Goal: Task Accomplishment & Management: Use online tool/utility

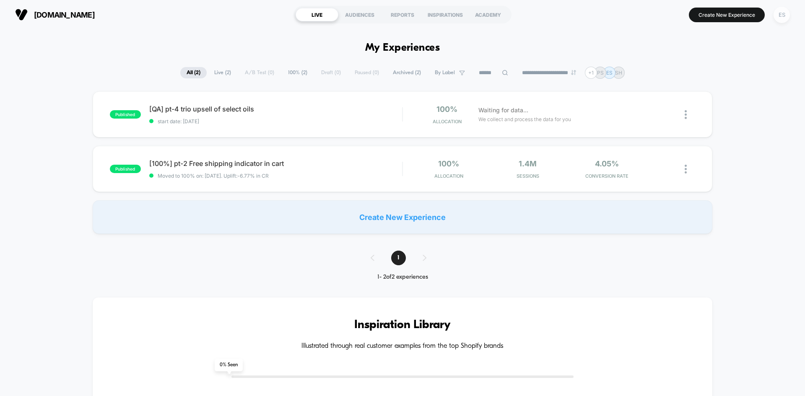
click at [784, 15] on div "ES" at bounding box center [781, 15] width 16 height 16
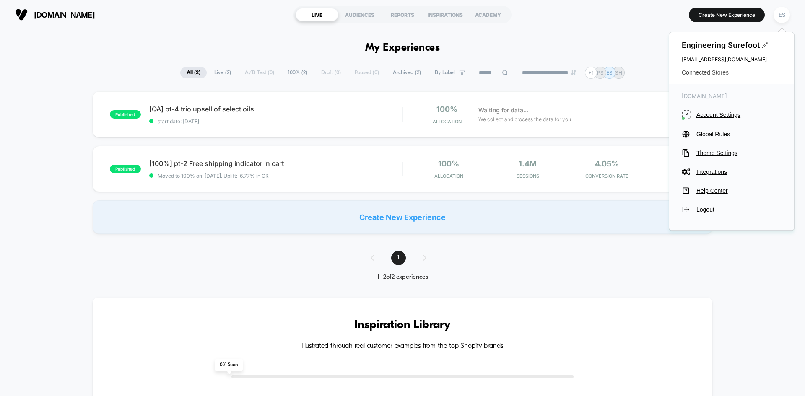
click at [705, 74] on span "Connected Stores" at bounding box center [731, 72] width 100 height 7
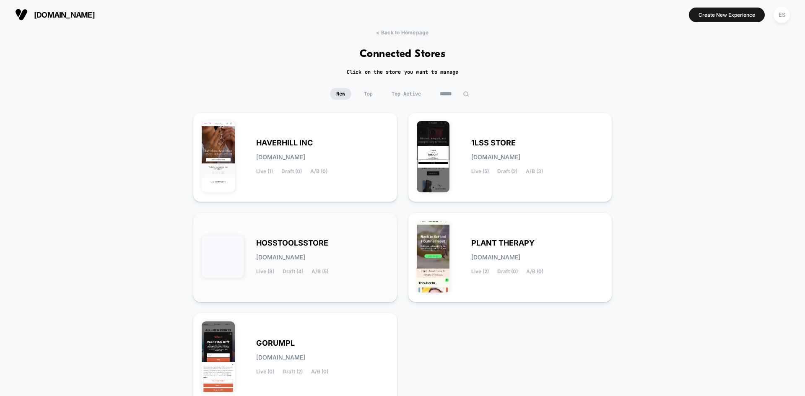
click at [291, 243] on span "HOSSTOOLSSTORE" at bounding box center [292, 243] width 72 height 6
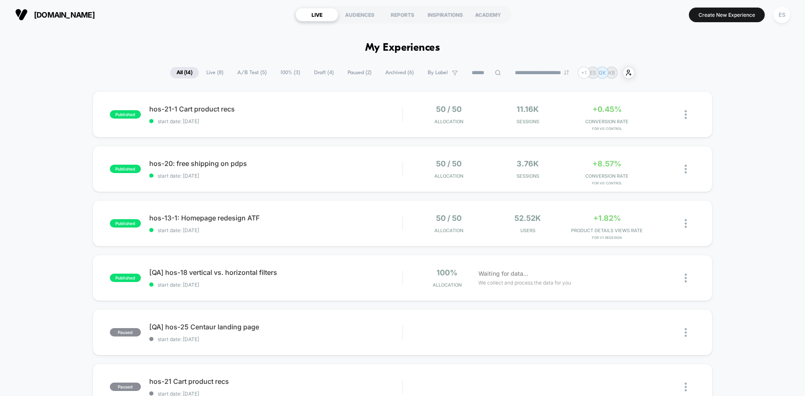
drag, startPoint x: 65, startPoint y: 83, endPoint x: 68, endPoint y: 85, distance: 4.5
click at [211, 271] on span "[QA] hos-18 vertical vs. horizontal filters Click to edit experience details" at bounding box center [275, 272] width 253 height 8
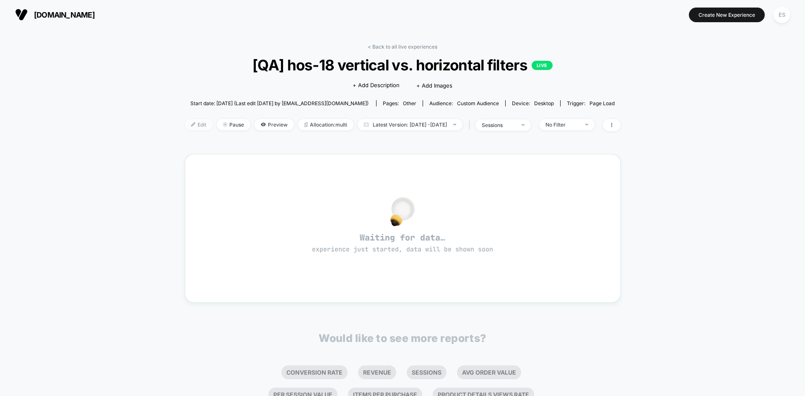
click at [185, 127] on span "Edit" at bounding box center [199, 124] width 28 height 11
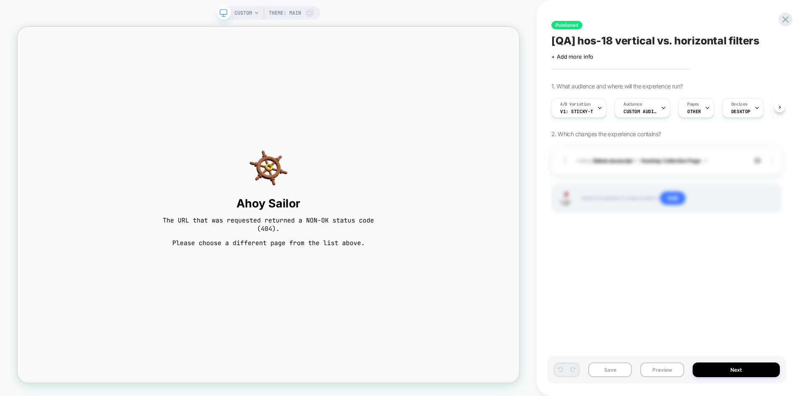
scroll to position [0, 0]
click at [570, 109] on span "v1: sticky-t" at bounding box center [576, 112] width 33 height 6
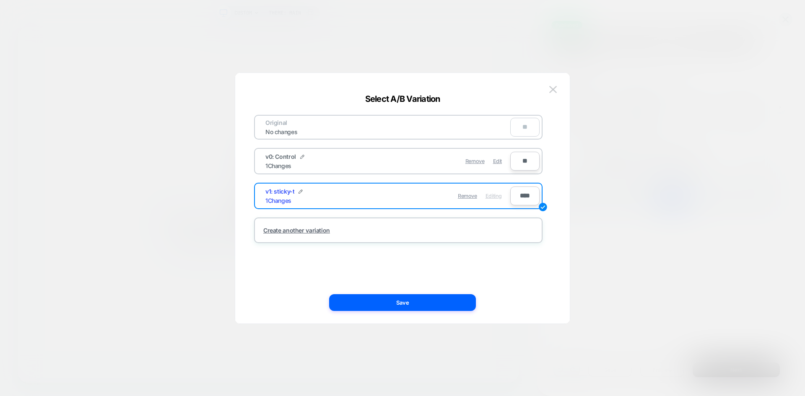
click at [649, 112] on div at bounding box center [402, 198] width 805 height 396
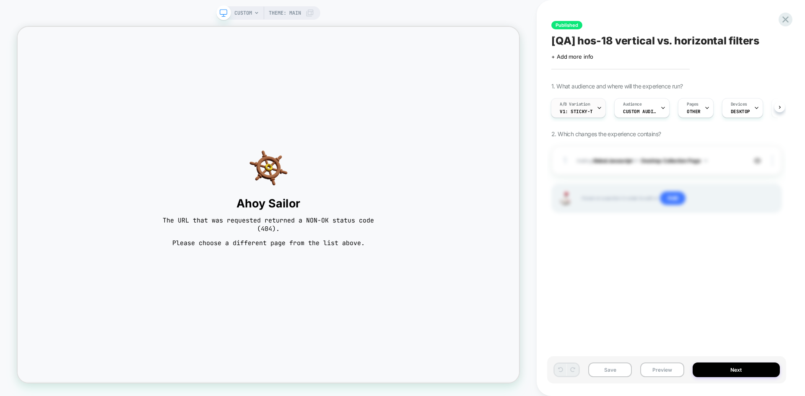
click at [574, 108] on div "A/B Variation v1: sticky-t" at bounding box center [576, 107] width 50 height 19
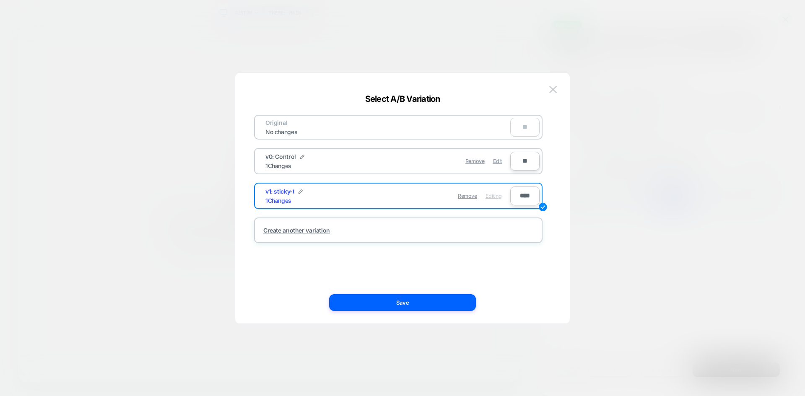
click at [640, 115] on div at bounding box center [402, 198] width 805 height 396
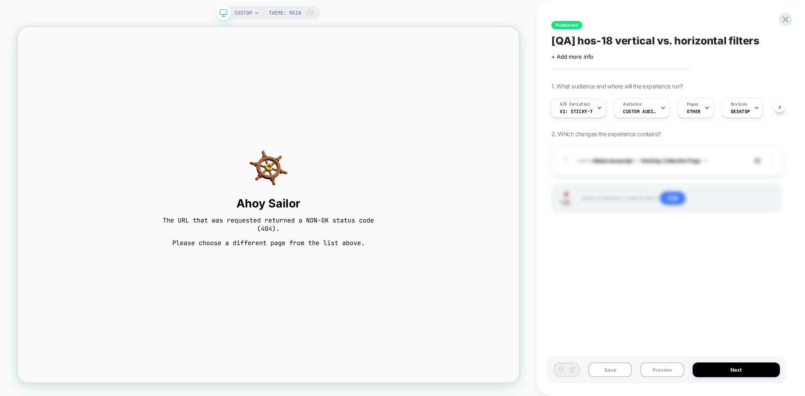
click at [564, 114] on div "A/B Variation v1: sticky-t" at bounding box center [576, 107] width 50 height 19
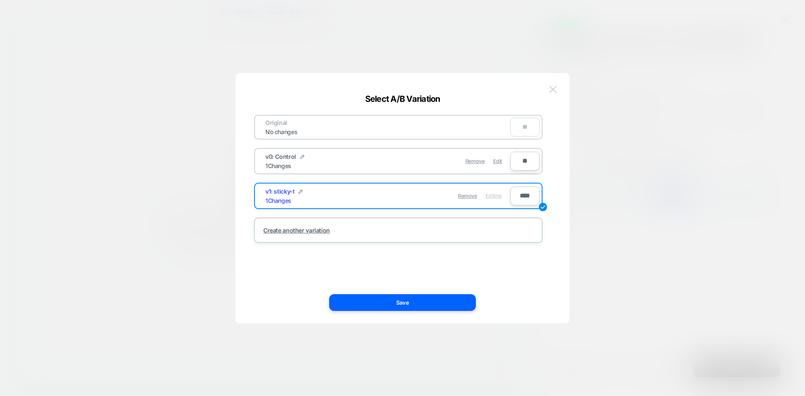
click at [549, 91] on img at bounding box center [553, 89] width 8 height 7
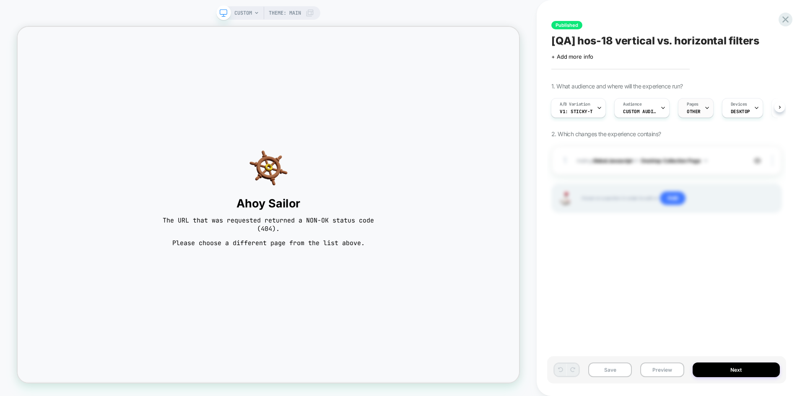
click at [687, 110] on span "OTHER" at bounding box center [693, 112] width 14 height 6
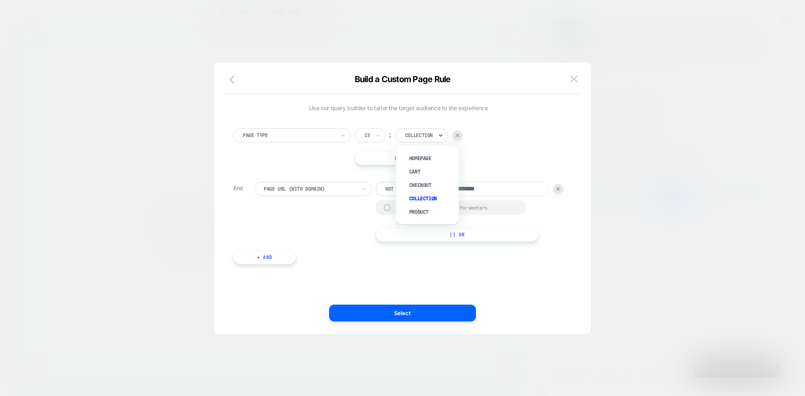
click at [440, 136] on icon at bounding box center [441, 135] width 6 height 8
click at [420, 186] on div "Checkout" at bounding box center [431, 185] width 54 height 13
click at [417, 139] on div at bounding box center [416, 136] width 22 height 8
click at [420, 157] on div "Homepage" at bounding box center [431, 158] width 54 height 13
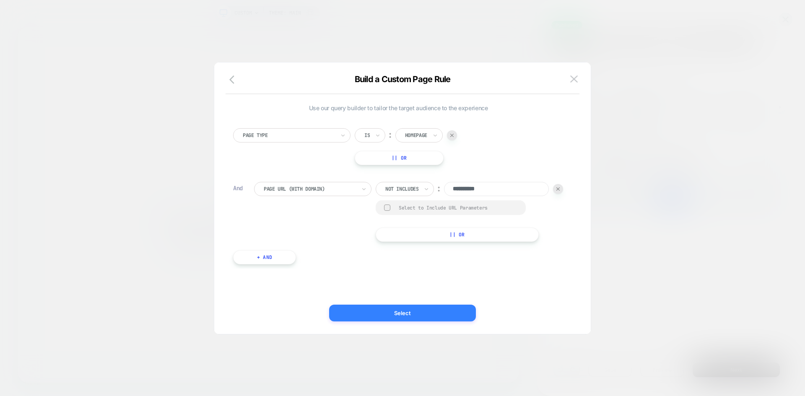
click at [407, 311] on button "Select" at bounding box center [402, 313] width 147 height 17
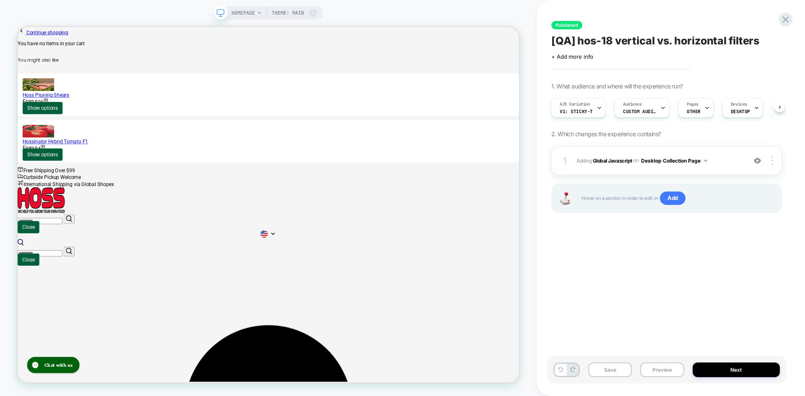
scroll to position [0, 1]
click at [609, 160] on b "Global Javascript" at bounding box center [612, 160] width 39 height 6
click at [609, 161] on b "Global Javascript" at bounding box center [612, 160] width 39 height 6
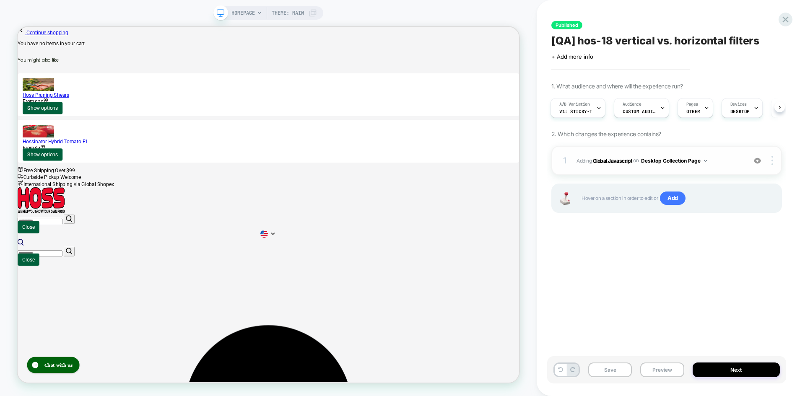
click at [609, 161] on b "Global Javascript" at bounding box center [612, 160] width 39 height 6
click at [609, 160] on b "Global Javascript" at bounding box center [612, 160] width 39 height 6
click at [676, 160] on button "Desktop Collection Page" at bounding box center [674, 160] width 66 height 10
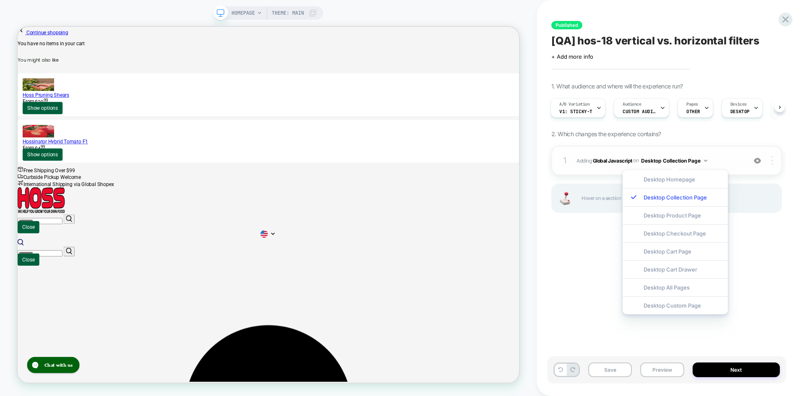
click at [776, 161] on div at bounding box center [773, 160] width 16 height 9
click at [774, 238] on div "Published [QA] hos-18 vertical vs. horizontal filters Click to edit experience …" at bounding box center [666, 197] width 239 height 379
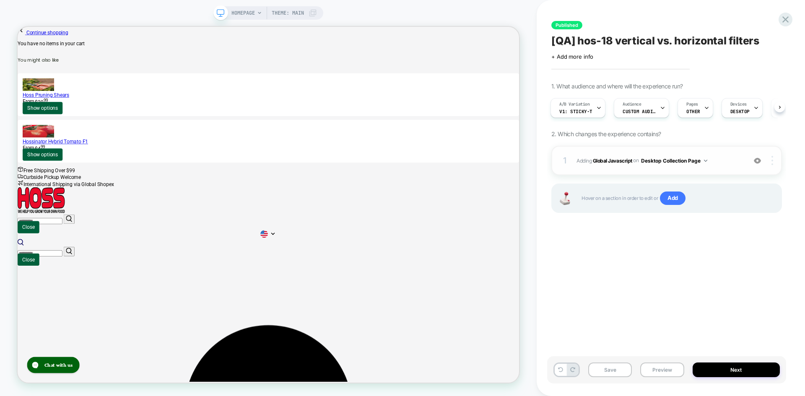
click at [772, 163] on img at bounding box center [772, 160] width 2 height 9
click at [751, 233] on div "1 Adding Global Javascript on Desktop Collection Page Copy to Mobile Target All…" at bounding box center [666, 190] width 231 height 88
click at [700, 161] on button "Desktop Collection Page" at bounding box center [674, 160] width 66 height 10
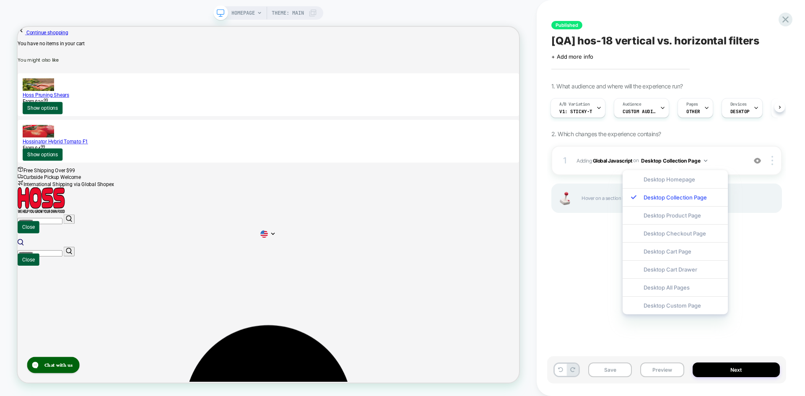
click at [684, 180] on div "Desktop Homepage" at bounding box center [674, 179] width 105 height 18
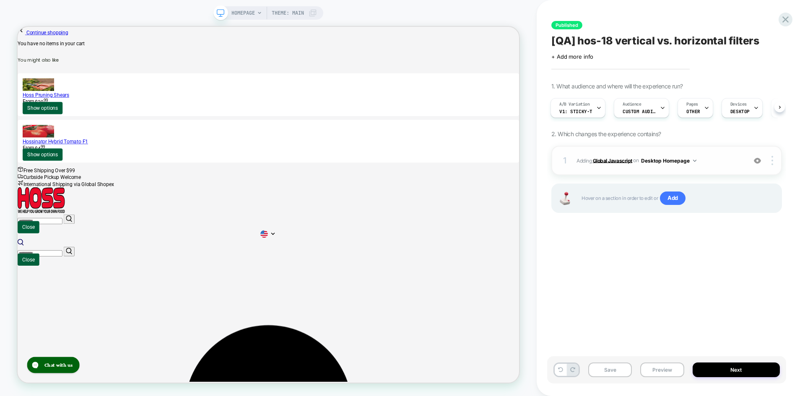
click at [600, 160] on b "Global Javascript" at bounding box center [612, 160] width 39 height 6
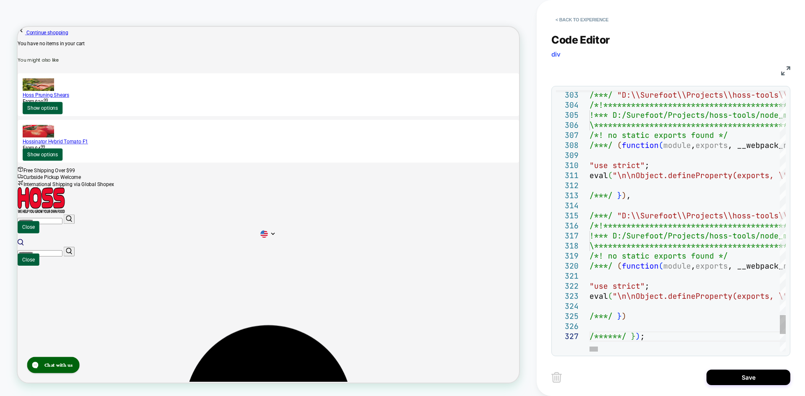
type textarea "**********"
drag, startPoint x: 748, startPoint y: 377, endPoint x: 678, endPoint y: 210, distance: 180.7
click at [748, 378] on button "Save" at bounding box center [748, 378] width 84 height 16
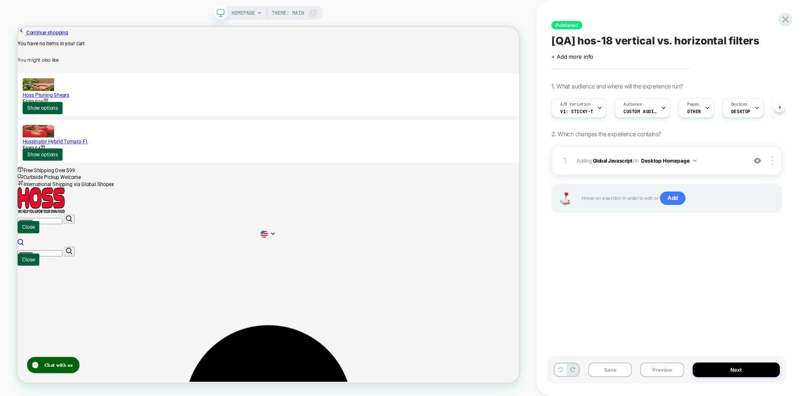
scroll to position [0, 0]
click at [682, 161] on button "Desktop Homepage" at bounding box center [668, 160] width 55 height 10
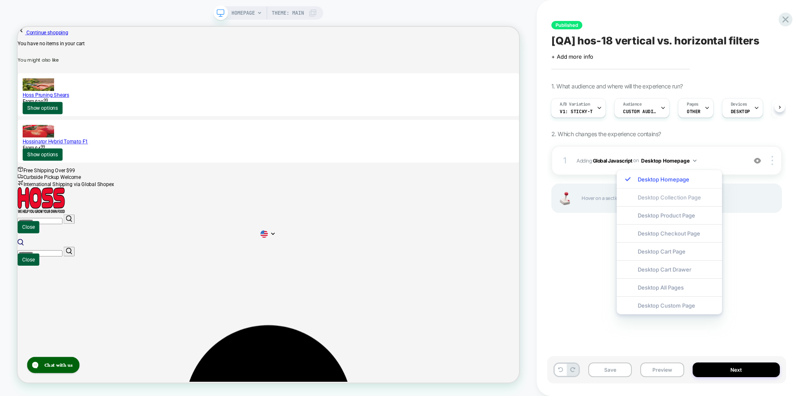
click at [671, 195] on div "Desktop Collection Page" at bounding box center [669, 197] width 105 height 18
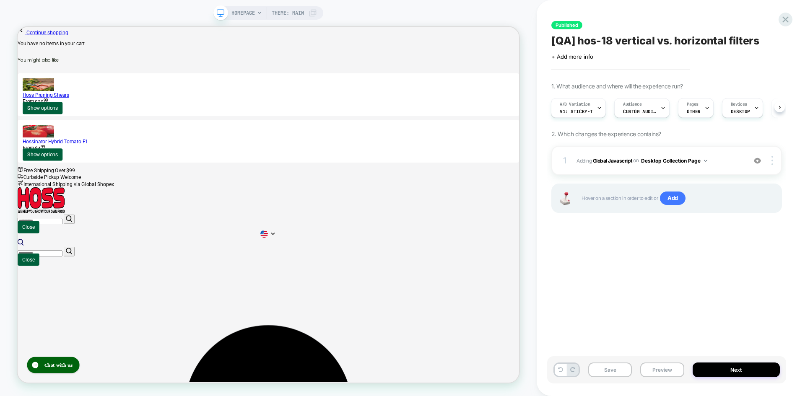
click at [655, 256] on div "Published [QA] hos-18 vertical vs. horizontal filters Click to edit experience …" at bounding box center [666, 197] width 239 height 379
click at [588, 113] on span "v1: sticky-t" at bounding box center [576, 112] width 33 height 6
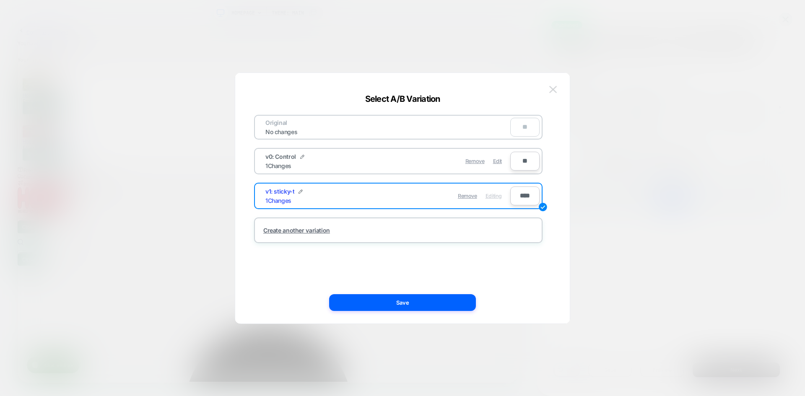
click at [549, 91] on button at bounding box center [553, 89] width 13 height 13
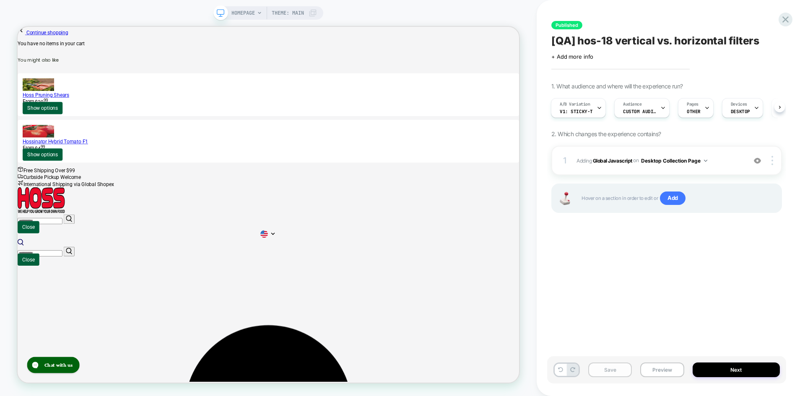
click at [609, 369] on button "Save" at bounding box center [610, 370] width 44 height 15
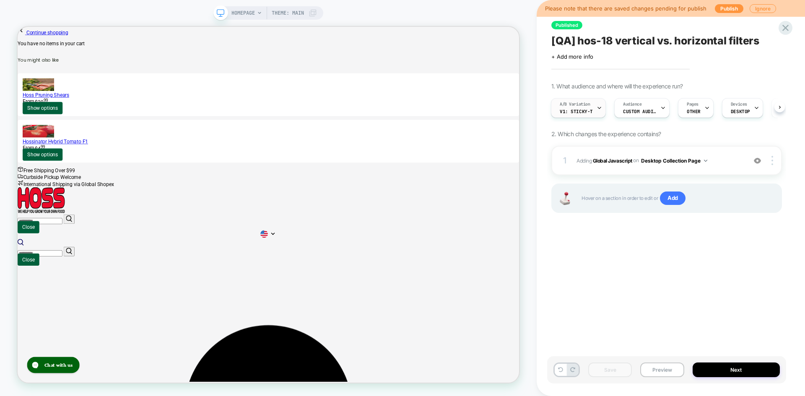
click at [577, 114] on span "v1: sticky-t" at bounding box center [576, 112] width 33 height 6
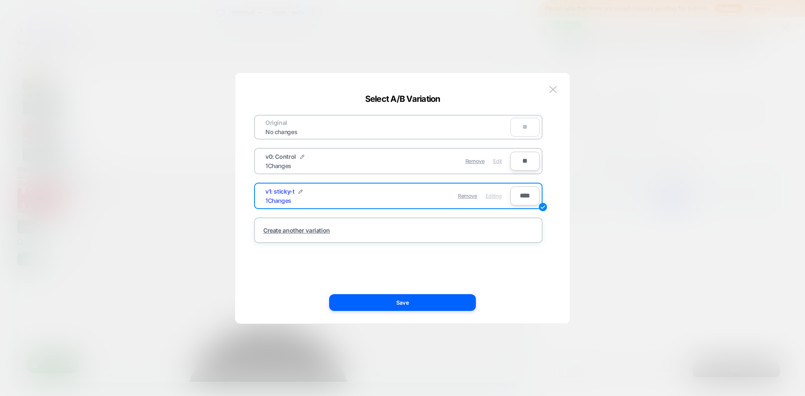
click at [495, 161] on span "Edit" at bounding box center [497, 161] width 9 height 6
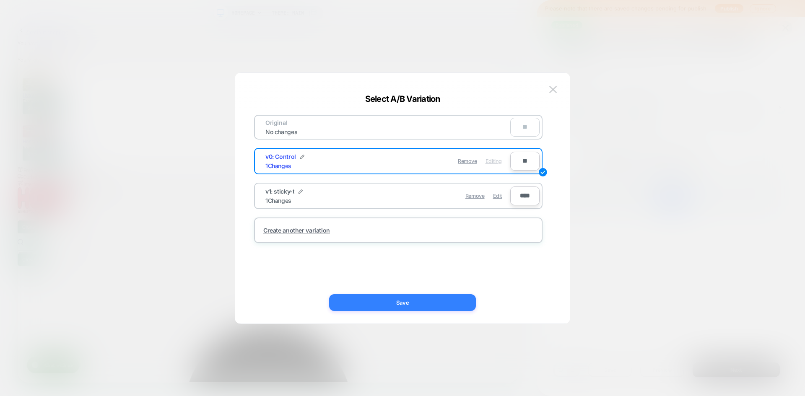
click at [393, 303] on button "Save" at bounding box center [402, 302] width 147 height 17
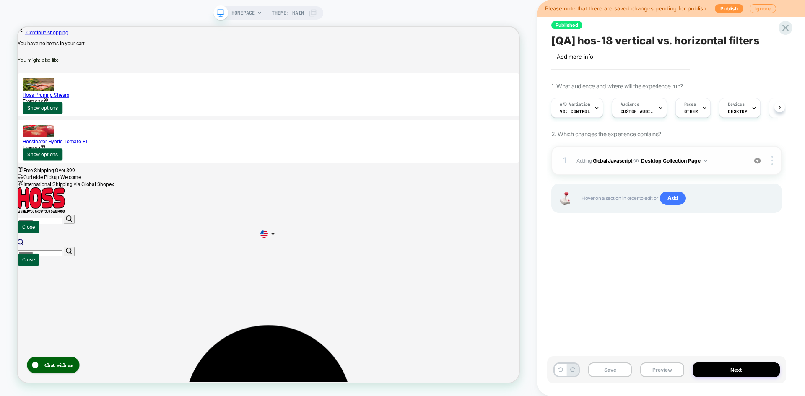
click at [614, 159] on b "Global Javascript" at bounding box center [612, 160] width 39 height 6
click at [678, 159] on button "Desktop Collection Page" at bounding box center [674, 160] width 66 height 10
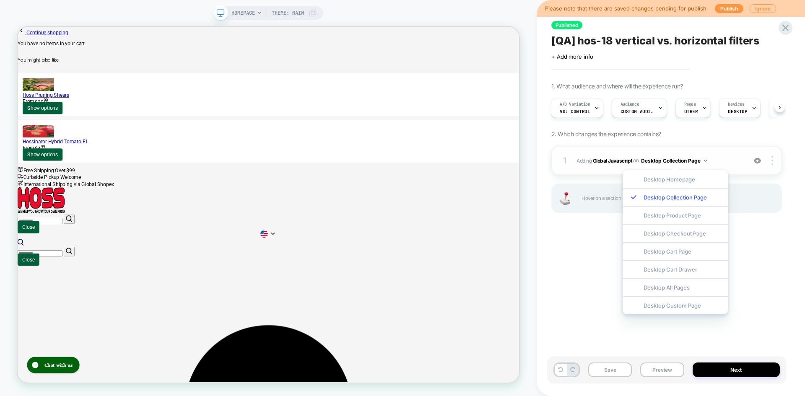
click at [678, 160] on button "Desktop Collection Page" at bounding box center [674, 160] width 66 height 10
click at [601, 162] on b "Global Javascript" at bounding box center [612, 160] width 39 height 6
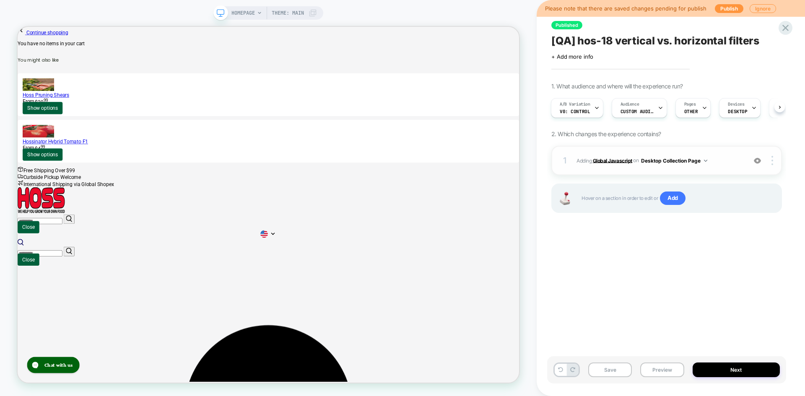
click at [601, 162] on b "Global Javascript" at bounding box center [612, 160] width 39 height 6
click at [686, 160] on button "Desktop Collection Page" at bounding box center [674, 160] width 66 height 10
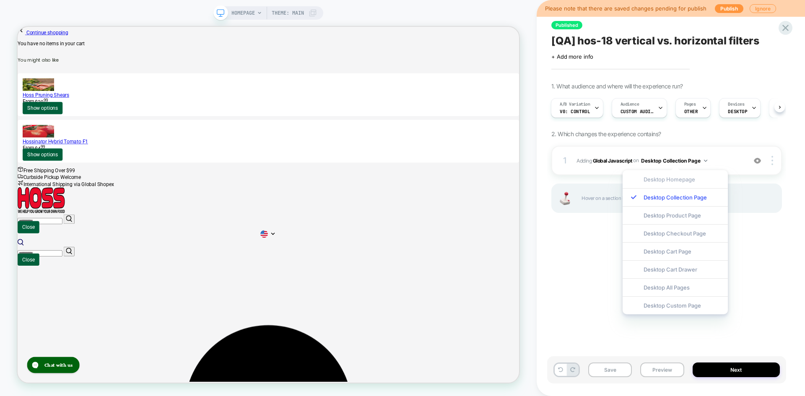
click at [675, 179] on div "Desktop Homepage" at bounding box center [674, 179] width 105 height 18
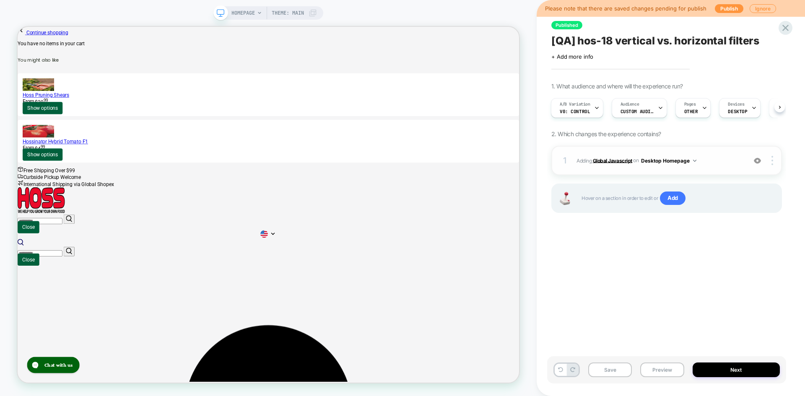
click at [615, 161] on b "Global Javascript" at bounding box center [612, 160] width 39 height 6
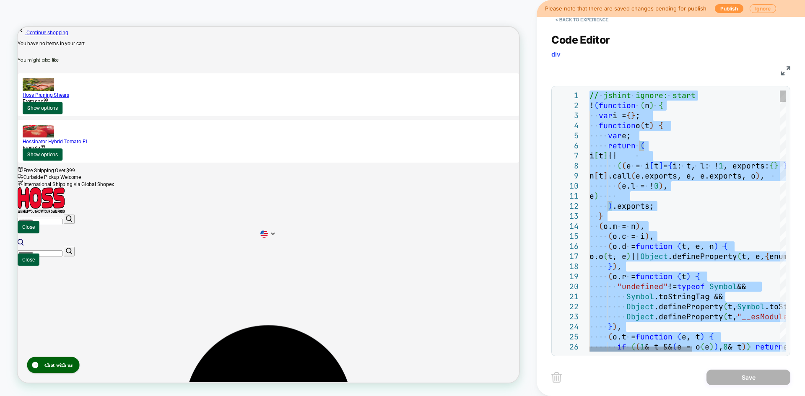
type textarea "**********"
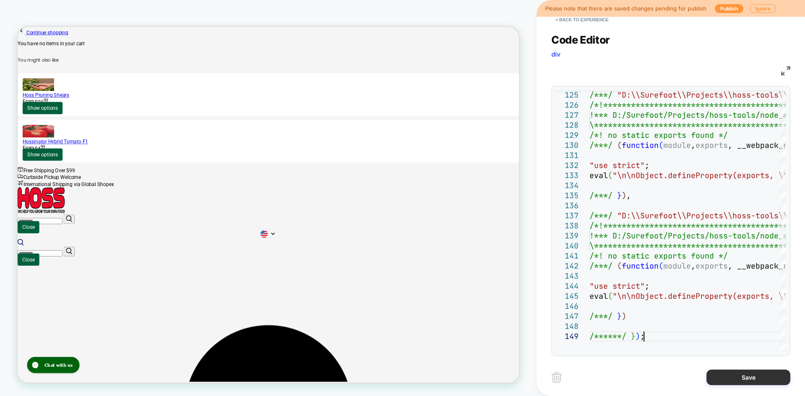
click at [742, 375] on button "Save" at bounding box center [748, 378] width 84 height 16
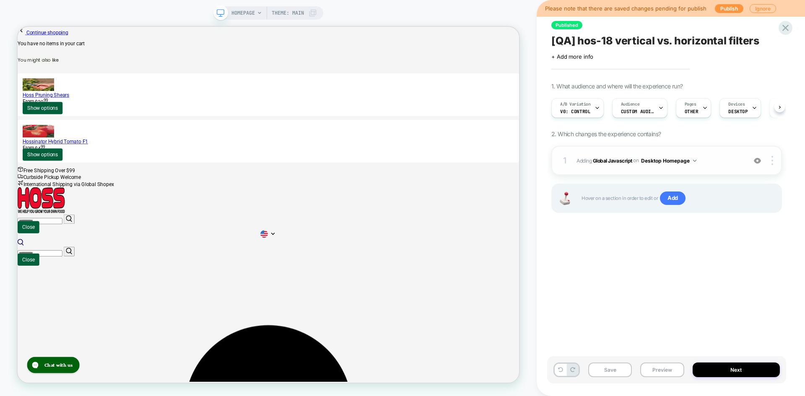
scroll to position [0, 0]
click at [672, 163] on button "Desktop Homepage" at bounding box center [668, 160] width 55 height 10
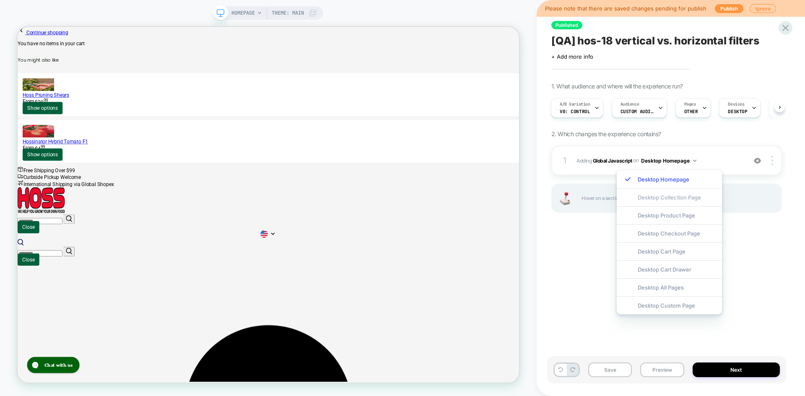
click at [662, 197] on div "Desktop Collection Page" at bounding box center [669, 197] width 105 height 18
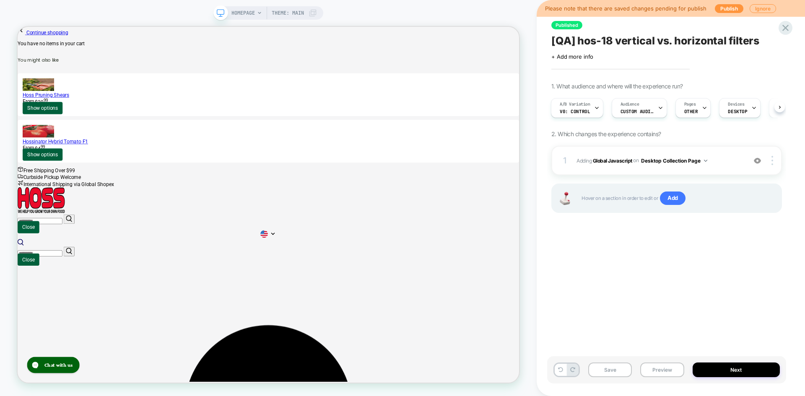
click at [696, 130] on div "1. What audience and where will the experience run? A/B Variation v0: Control A…" at bounding box center [666, 158] width 231 height 151
click at [690, 108] on div "Pages OTHER" at bounding box center [691, 107] width 31 height 19
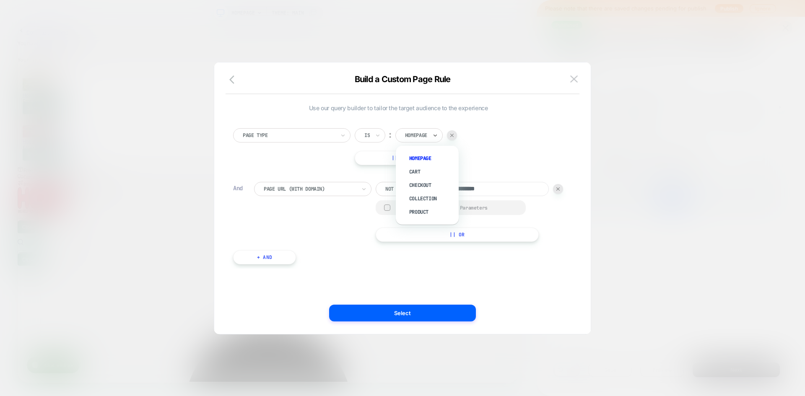
click at [429, 138] on div "Homepage" at bounding box center [418, 135] width 47 height 14
click at [422, 199] on div "Collection" at bounding box center [431, 198] width 54 height 13
click at [409, 308] on button "Select" at bounding box center [402, 313] width 147 height 17
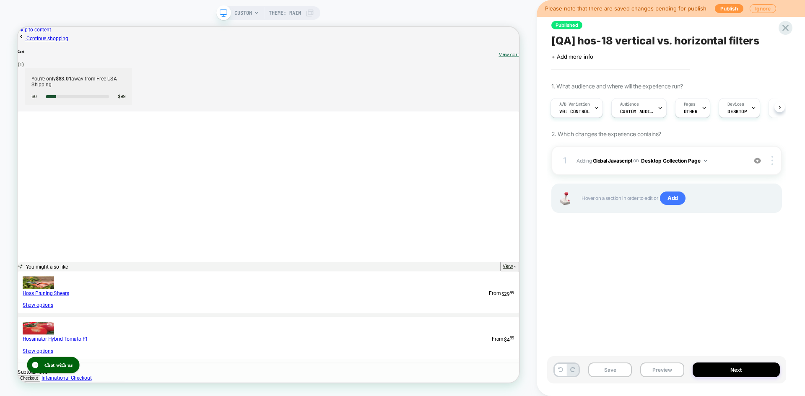
scroll to position [0, 0]
click at [573, 110] on span "v0: Control" at bounding box center [574, 112] width 30 height 6
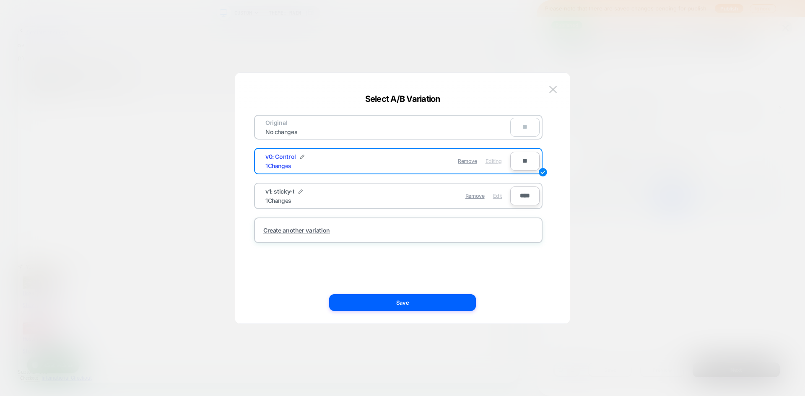
click at [499, 197] on span "Edit" at bounding box center [497, 196] width 9 height 6
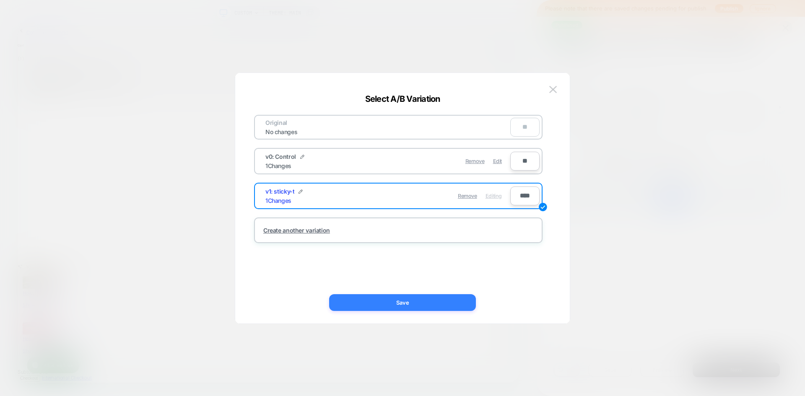
click at [407, 308] on button "Save" at bounding box center [402, 302] width 147 height 17
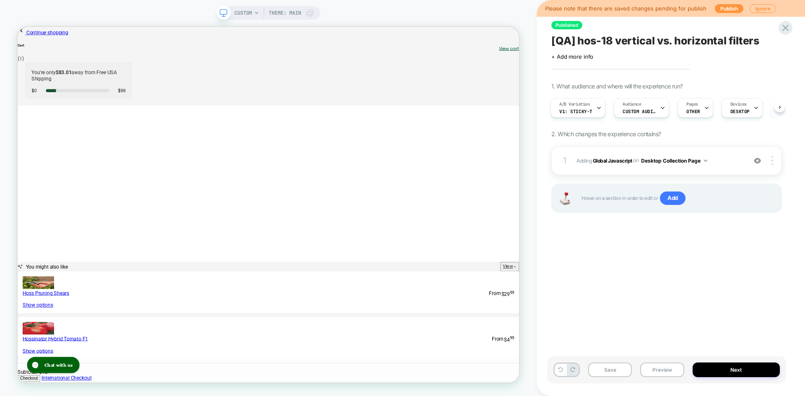
click at [703, 255] on div "Published [QA] hos-18 vertical vs. horizontal filters Click to edit experience …" at bounding box center [666, 197] width 239 height 379
click at [672, 161] on button "Desktop Collection Page" at bounding box center [674, 160] width 66 height 10
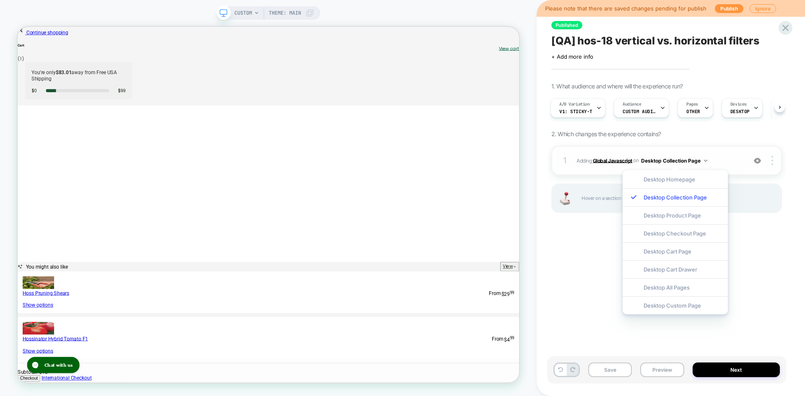
click at [611, 162] on b "Global Javascript" at bounding box center [612, 160] width 39 height 6
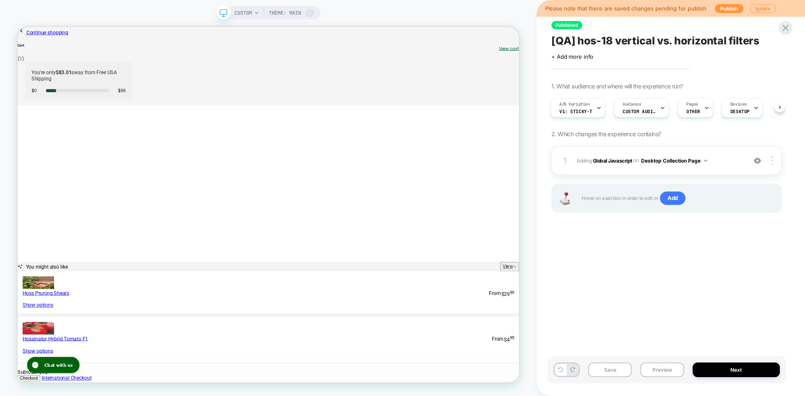
click at [668, 294] on div "Published [QA] hos-18 vertical vs. horizontal filters Click to edit experience …" at bounding box center [666, 197] width 239 height 379
click at [734, 371] on button "Next" at bounding box center [736, 370] width 88 height 15
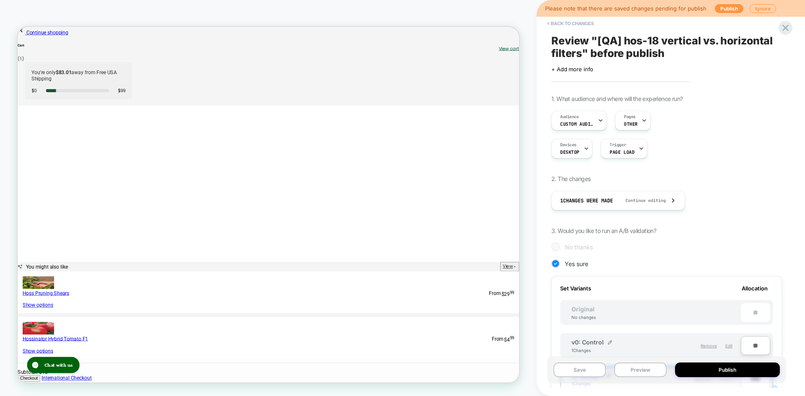
click at [734, 371] on button "Publish" at bounding box center [727, 370] width 105 height 15
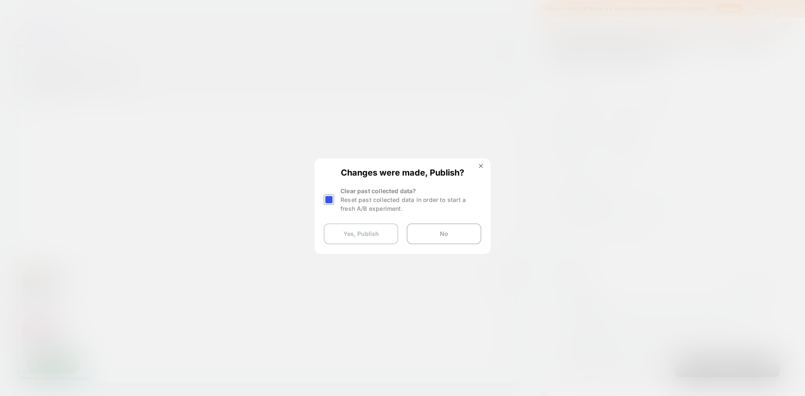
click at [356, 236] on button "Yes, Publish" at bounding box center [361, 233] width 75 height 21
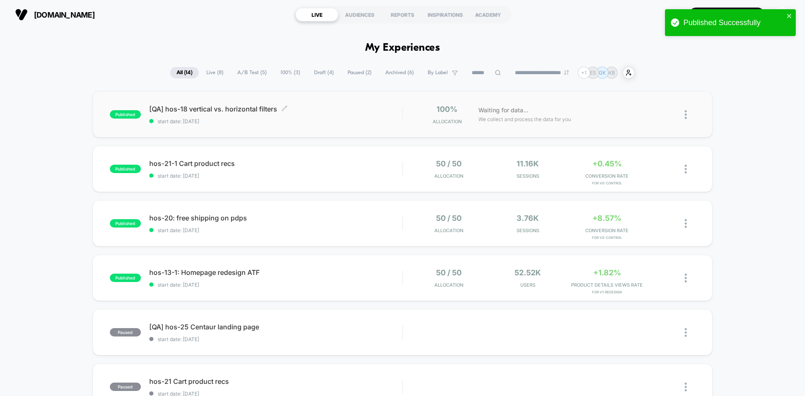
click at [183, 110] on span "[QA] hos-18 vertical vs. horizontal filters Click to edit experience details" at bounding box center [275, 109] width 253 height 8
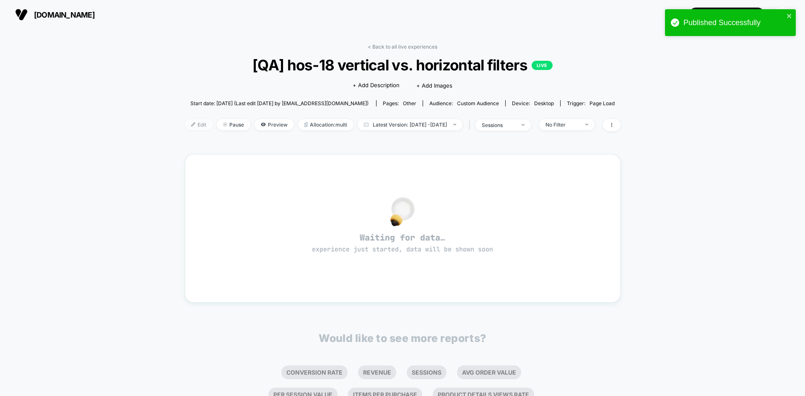
click at [191, 125] on img at bounding box center [193, 124] width 4 height 4
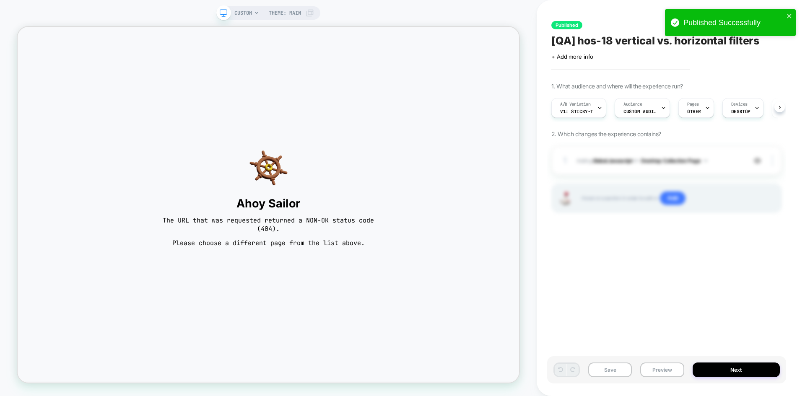
scroll to position [0, 0]
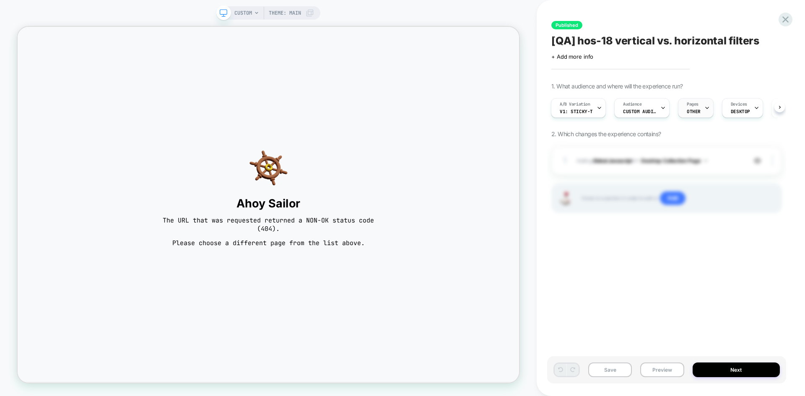
click at [691, 107] on span "Pages" at bounding box center [692, 104] width 12 height 6
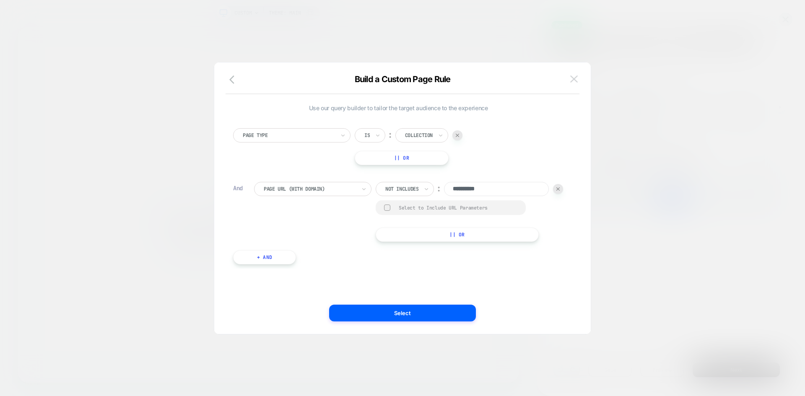
click at [574, 79] on img at bounding box center [574, 78] width 8 height 7
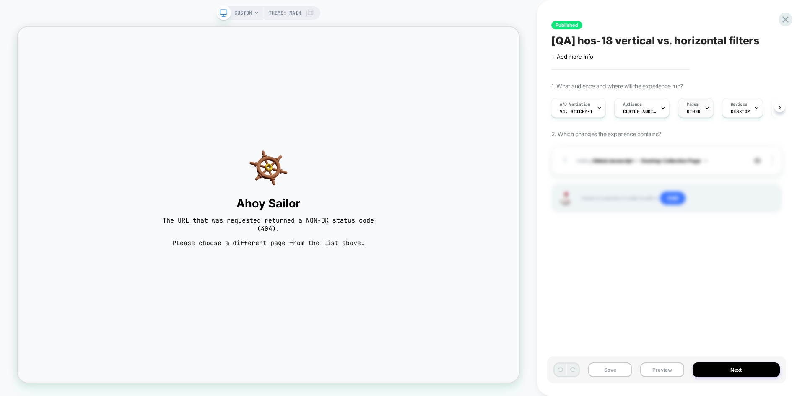
click at [704, 112] on div at bounding box center [706, 107] width 5 height 19
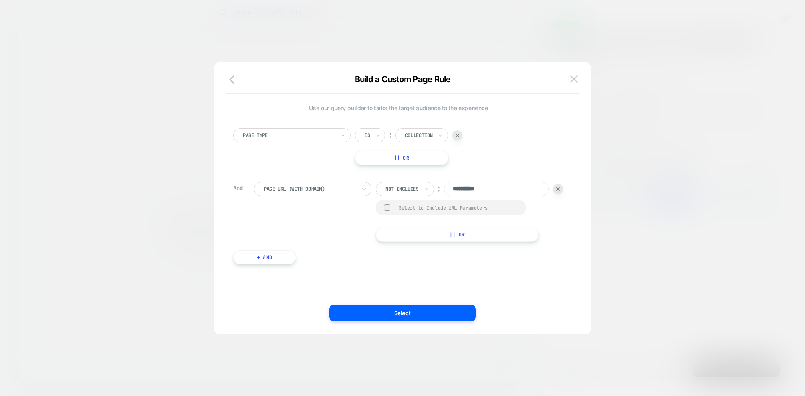
click at [432, 134] on div at bounding box center [419, 136] width 28 height 8
click at [426, 158] on div "Homepage" at bounding box center [431, 158] width 54 height 13
click at [408, 312] on button "Select" at bounding box center [402, 313] width 147 height 17
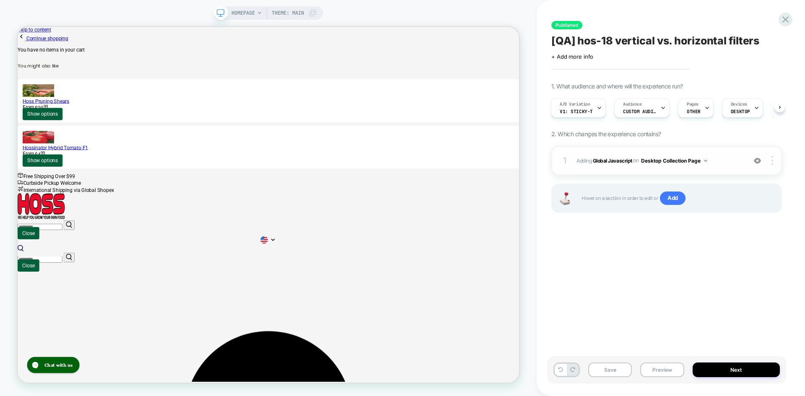
scroll to position [0, 1]
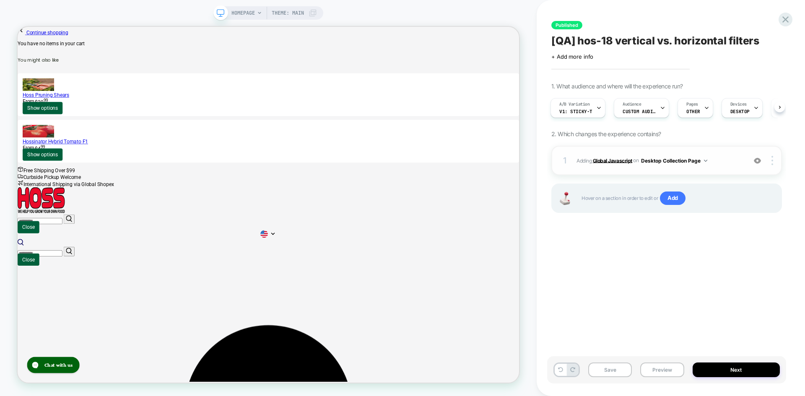
click at [614, 162] on b "Global Javascript" at bounding box center [612, 160] width 39 height 6
click at [612, 161] on b "Global Javascript" at bounding box center [612, 160] width 39 height 6
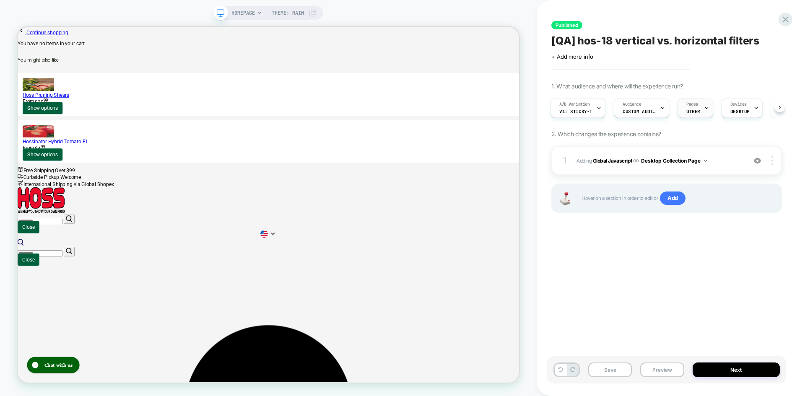
click at [692, 101] on div "Pages OTHER" at bounding box center [693, 107] width 31 height 19
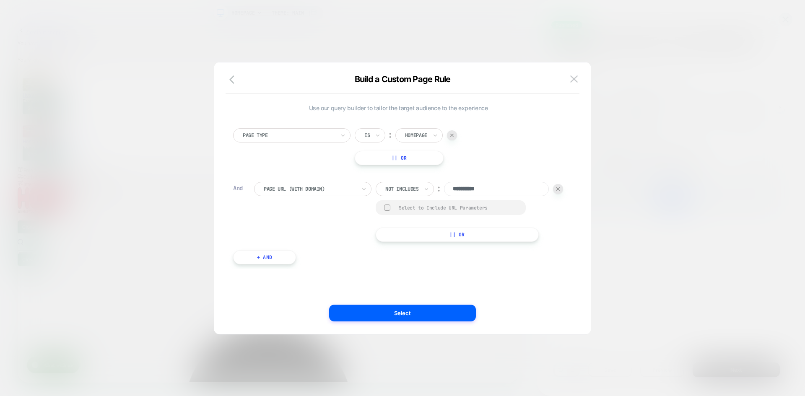
click at [570, 79] on img at bounding box center [574, 78] width 8 height 7
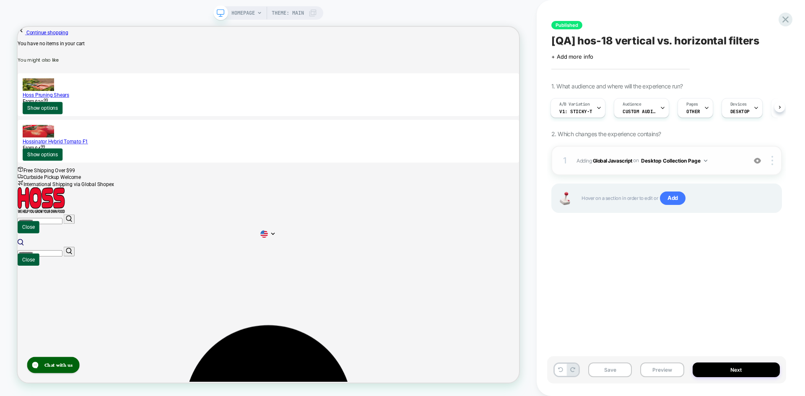
click at [697, 162] on button "Desktop Collection Page" at bounding box center [674, 160] width 66 height 10
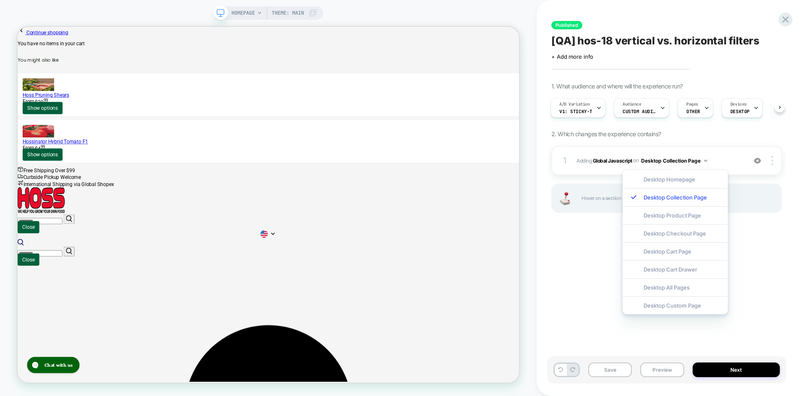
click at [676, 180] on div "Desktop Homepage" at bounding box center [674, 179] width 105 height 18
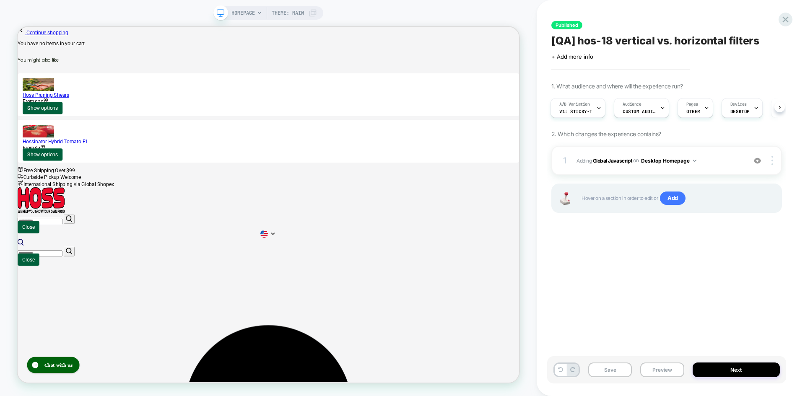
click at [625, 268] on div "Published [QA] hos-18 vertical vs. horizontal filters Click to edit experience …" at bounding box center [666, 197] width 239 height 379
click at [602, 163] on b "Global Javascript" at bounding box center [612, 160] width 39 height 6
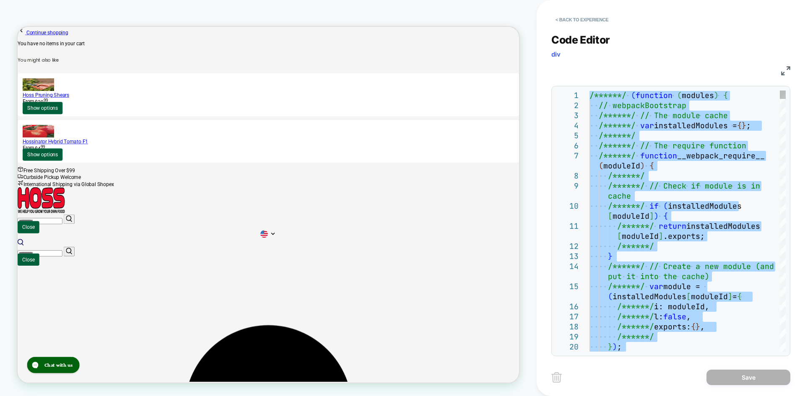
type textarea "**********"
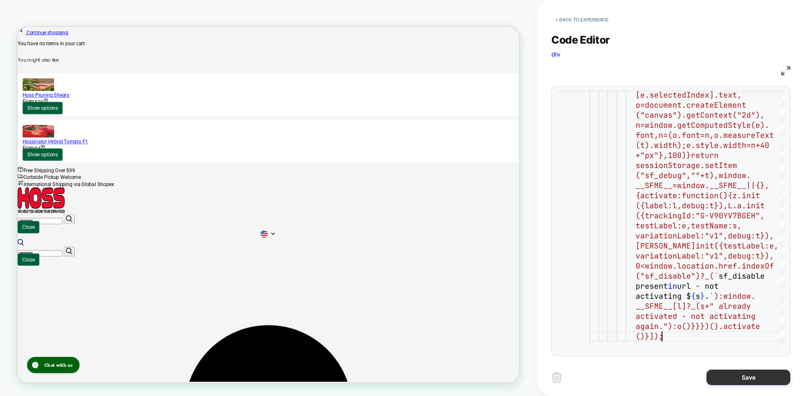
click at [750, 375] on button "Save" at bounding box center [748, 378] width 84 height 16
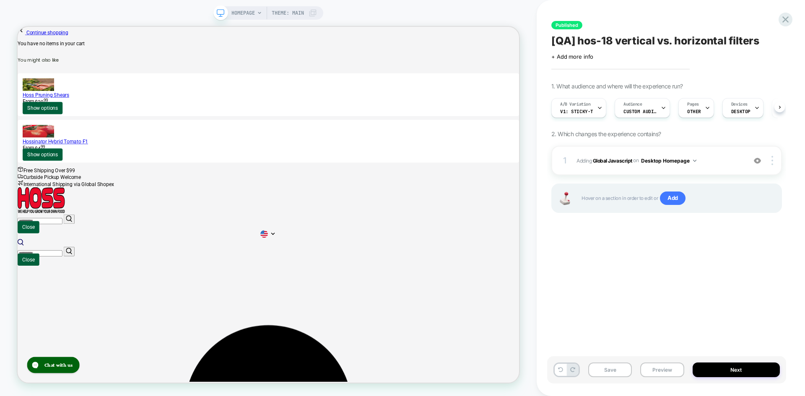
scroll to position [0, 0]
click at [678, 160] on button "Desktop Homepage" at bounding box center [668, 160] width 55 height 10
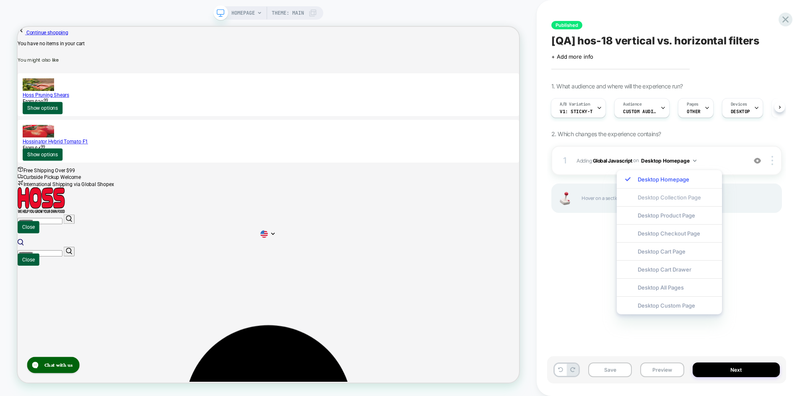
click at [671, 196] on div "Desktop Collection Page" at bounding box center [669, 197] width 105 height 18
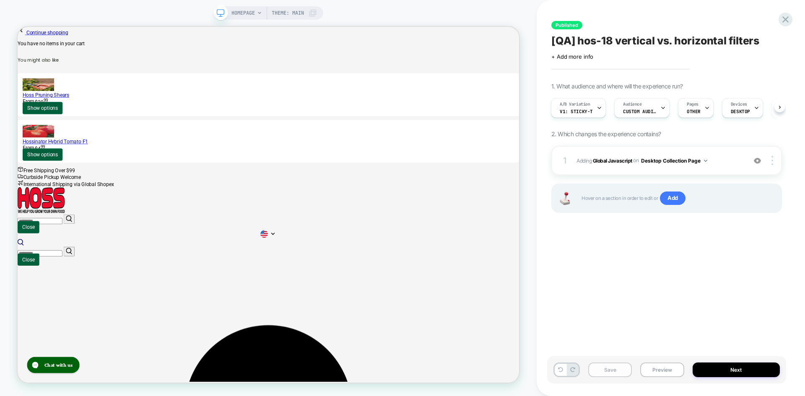
click at [607, 373] on button "Save" at bounding box center [610, 370] width 44 height 15
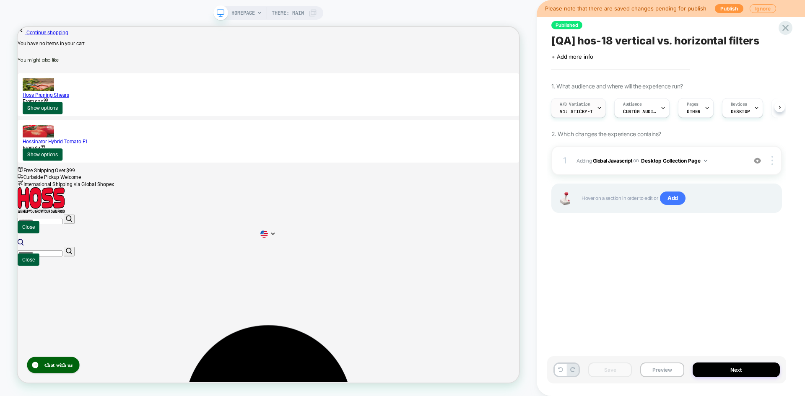
click at [596, 113] on div at bounding box center [598, 107] width 5 height 19
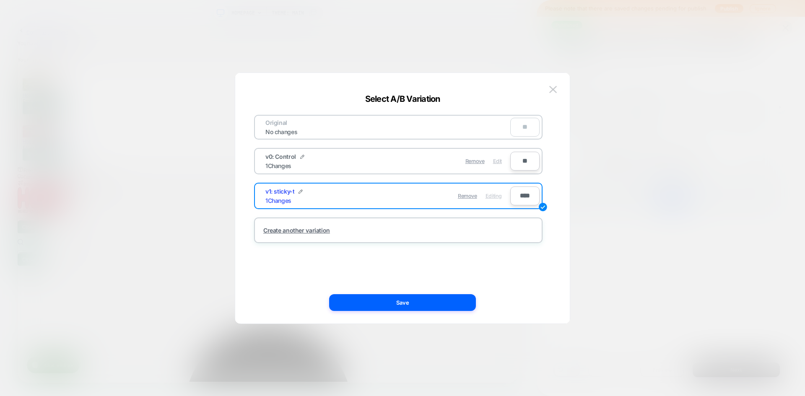
click at [497, 161] on span "Edit" at bounding box center [497, 161] width 9 height 6
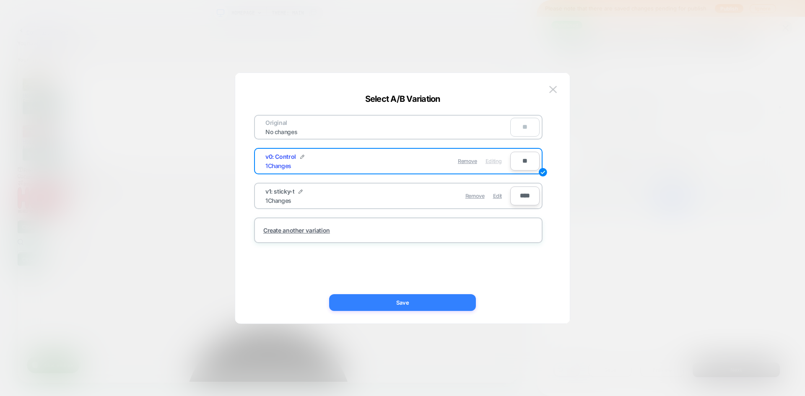
click at [419, 301] on button "Save" at bounding box center [402, 302] width 147 height 17
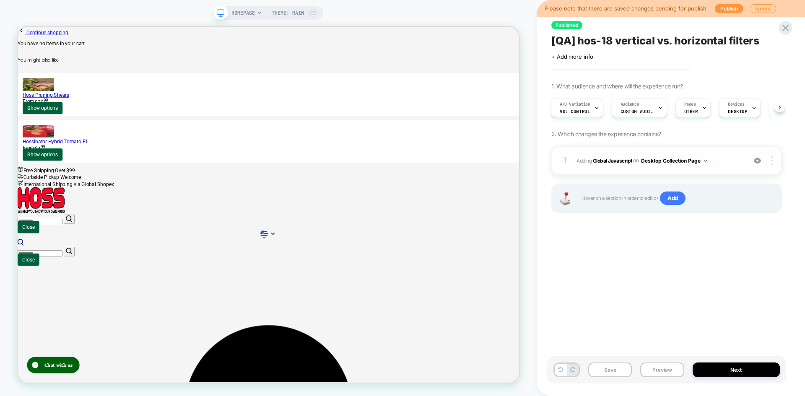
click at [676, 161] on button "Desktop Collection Page" at bounding box center [674, 160] width 66 height 10
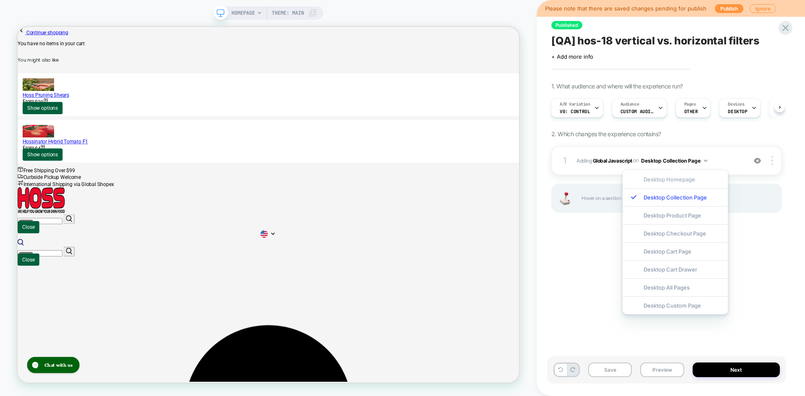
click at [675, 179] on div "Desktop Homepage" at bounding box center [674, 179] width 105 height 18
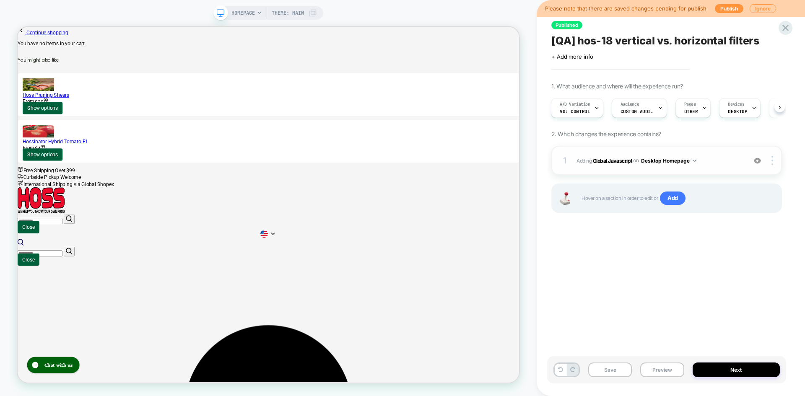
click at [617, 162] on b "Global Javascript" at bounding box center [612, 160] width 39 height 6
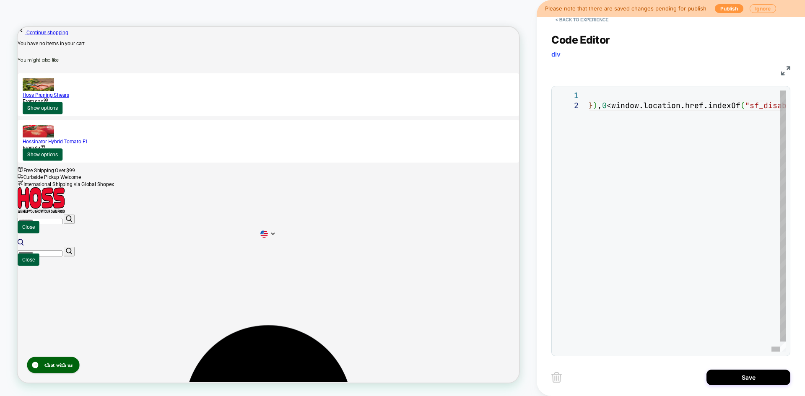
type textarea "**********"
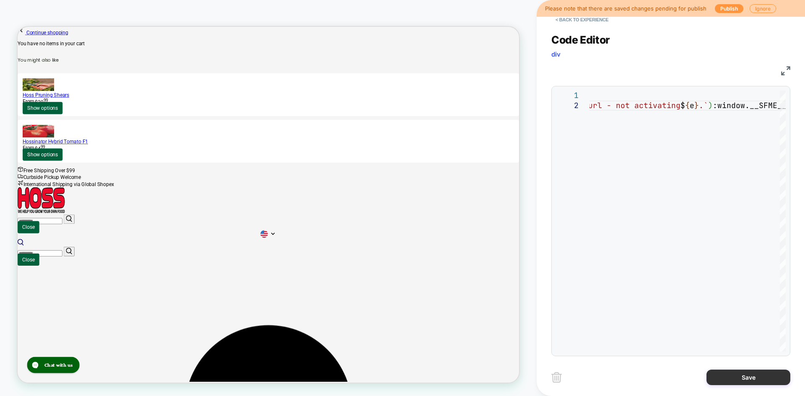
click at [749, 374] on button "Save" at bounding box center [748, 378] width 84 height 16
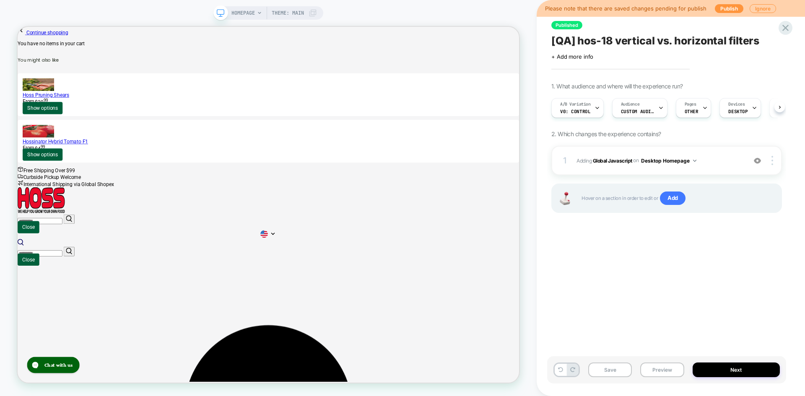
scroll to position [0, 0]
click at [674, 161] on button "Desktop Homepage" at bounding box center [668, 160] width 55 height 10
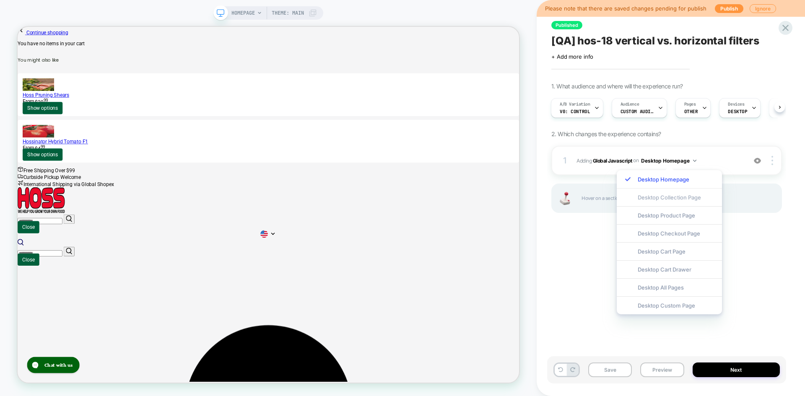
click at [670, 197] on div "Desktop Collection Page" at bounding box center [669, 197] width 105 height 18
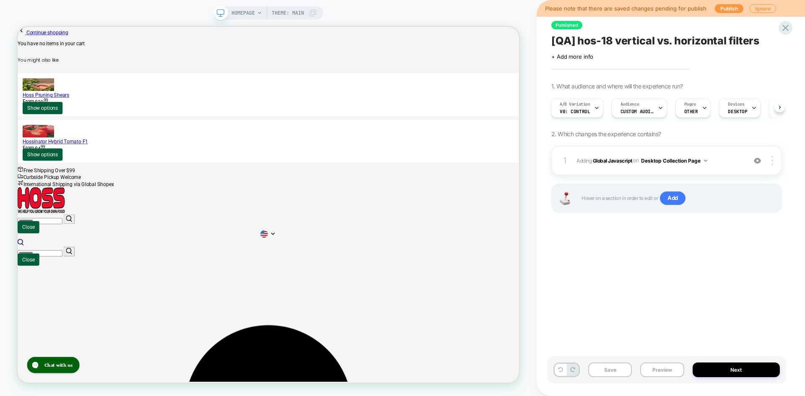
click at [686, 262] on div "Published [QA] hos-18 vertical vs. horizontal filters Click to edit experience …" at bounding box center [666, 197] width 239 height 379
click at [688, 114] on span "OTHER" at bounding box center [691, 112] width 14 height 6
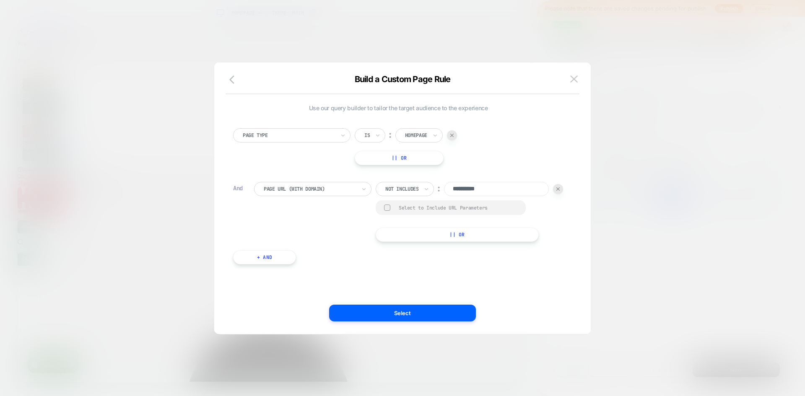
click at [421, 134] on div at bounding box center [416, 136] width 22 height 8
click at [422, 198] on div "Collection" at bounding box center [431, 198] width 54 height 13
click at [540, 205] on div "**********" at bounding box center [408, 212] width 309 height 60
click at [401, 315] on button "Select" at bounding box center [402, 313] width 147 height 17
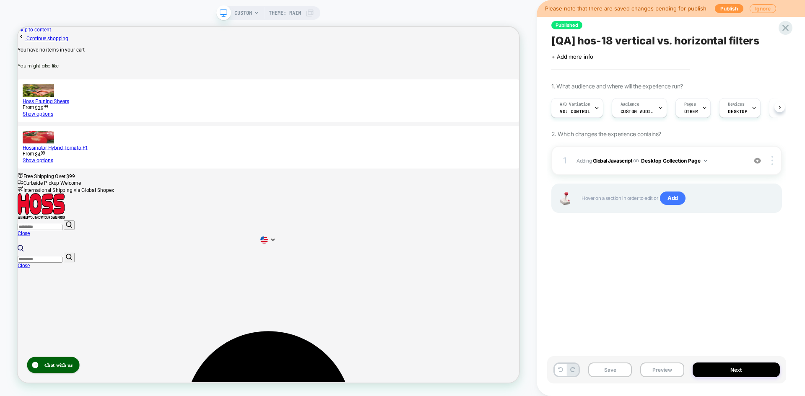
scroll to position [0, 1]
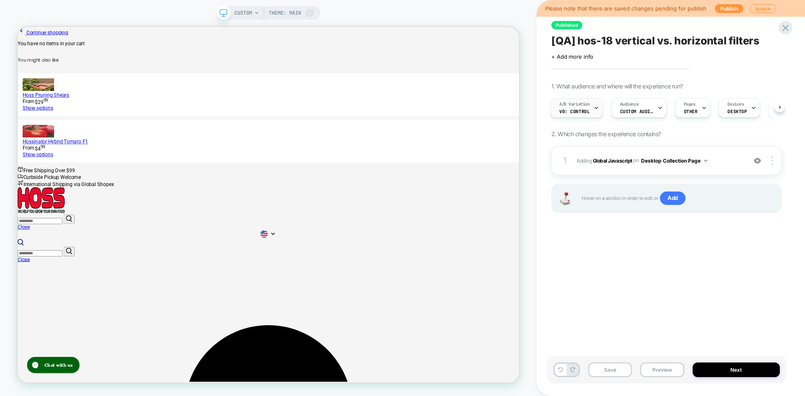
click at [580, 114] on span "v0: Control" at bounding box center [574, 112] width 30 height 6
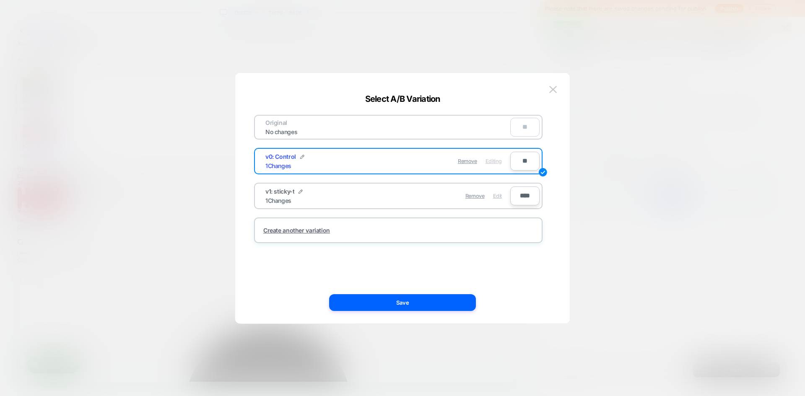
click at [498, 197] on span "Edit" at bounding box center [497, 196] width 9 height 6
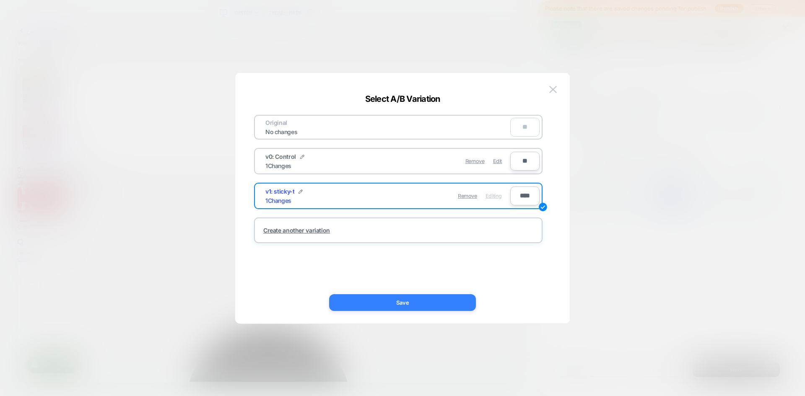
drag, startPoint x: 418, startPoint y: 303, endPoint x: 555, endPoint y: 364, distance: 150.1
click at [418, 303] on button "Save" at bounding box center [402, 302] width 147 height 17
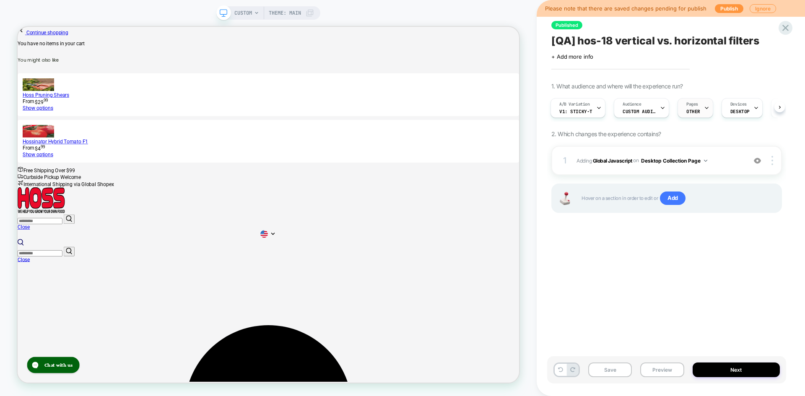
click at [690, 108] on div "Pages OTHER" at bounding box center [693, 107] width 31 height 19
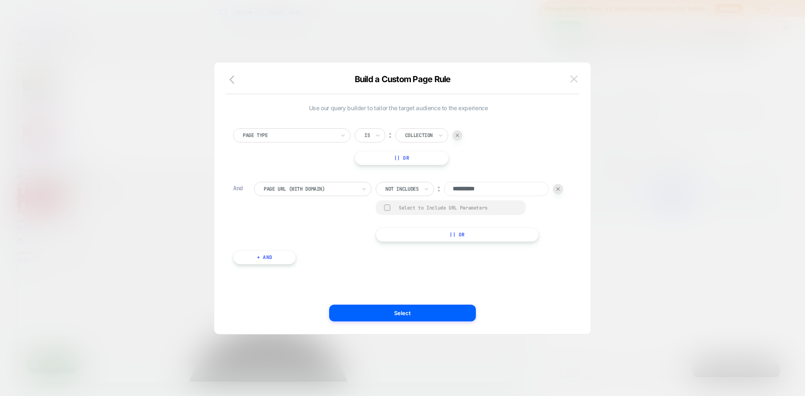
click at [575, 81] on img at bounding box center [574, 78] width 8 height 7
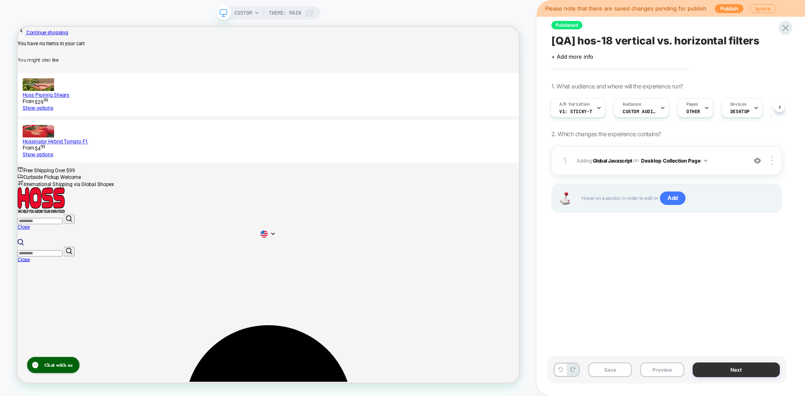
click at [741, 372] on button "Next" at bounding box center [736, 370] width 88 height 15
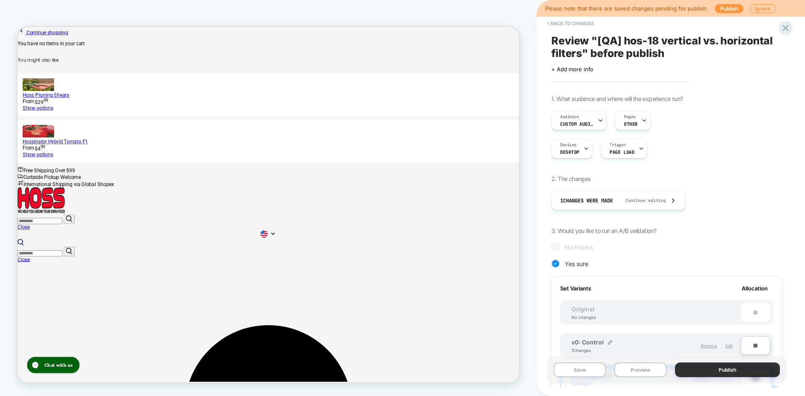
click at [733, 372] on button "Publish" at bounding box center [727, 370] width 105 height 15
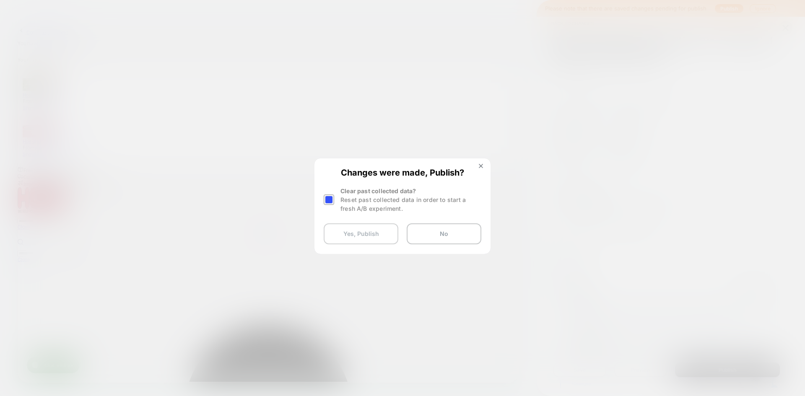
click at [356, 238] on button "Yes, Publish" at bounding box center [361, 233] width 75 height 21
